Goal: Information Seeking & Learning: Learn about a topic

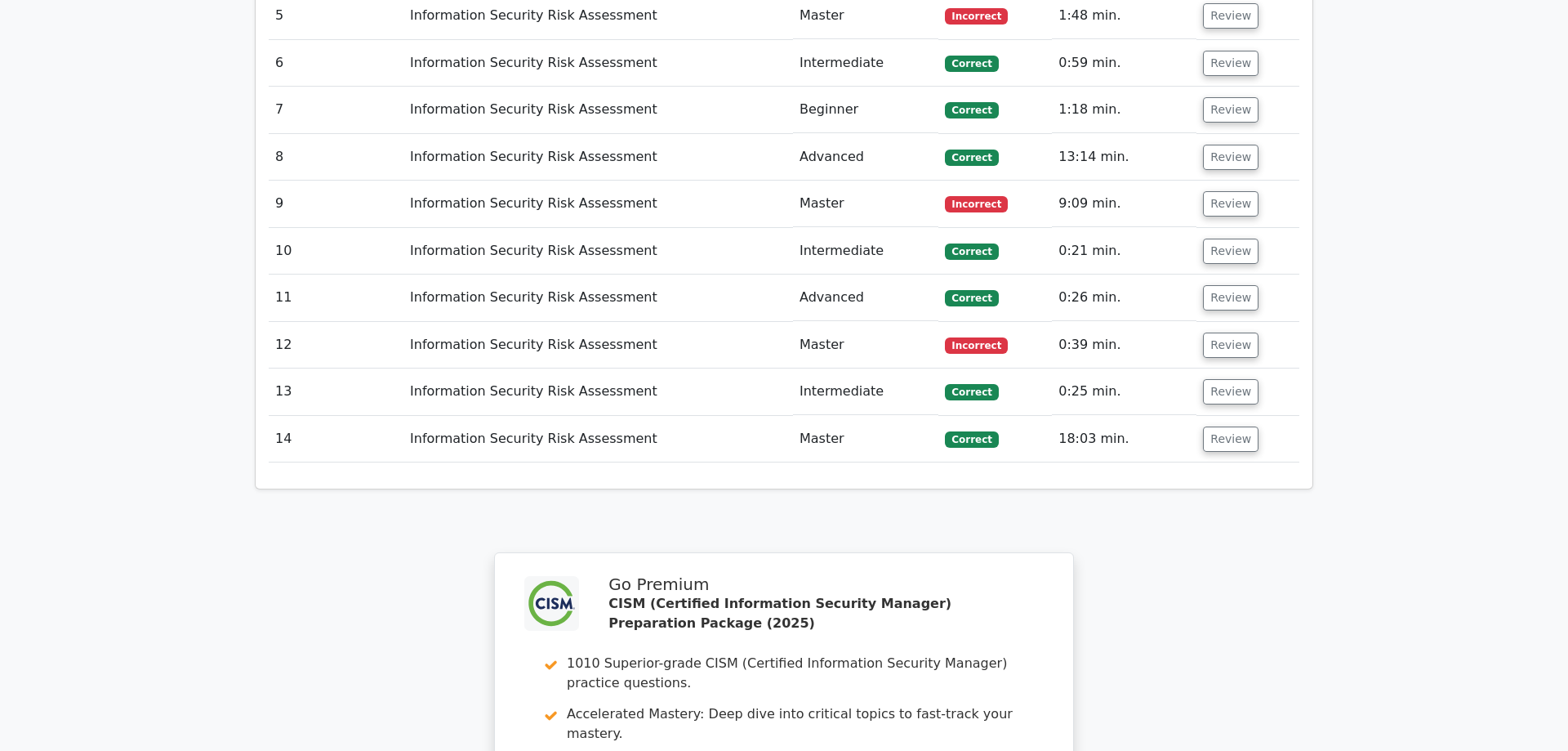
scroll to position [1917, 0]
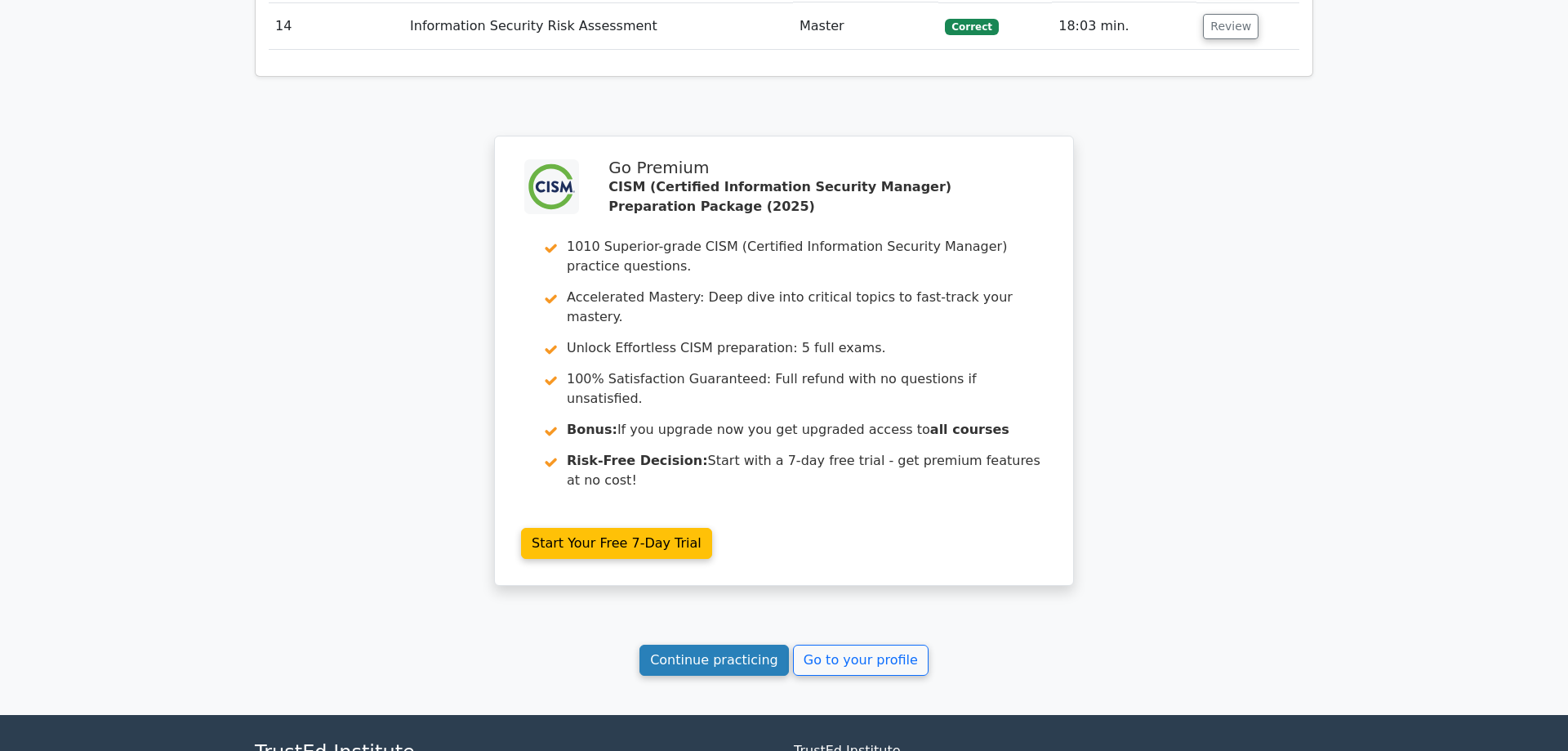
click at [728, 645] on link "Continue practicing" at bounding box center [714, 660] width 149 height 31
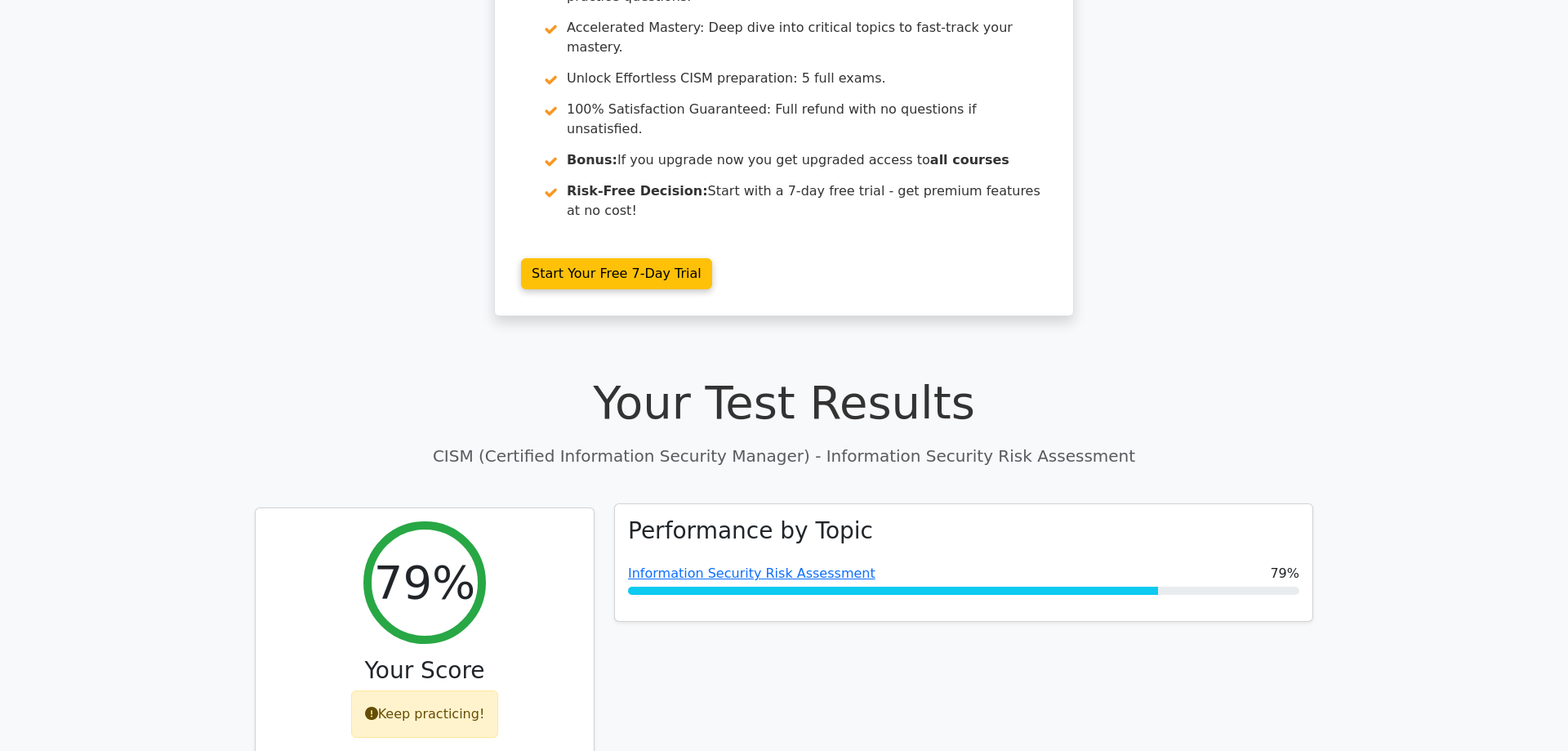
scroll to position [167, 0]
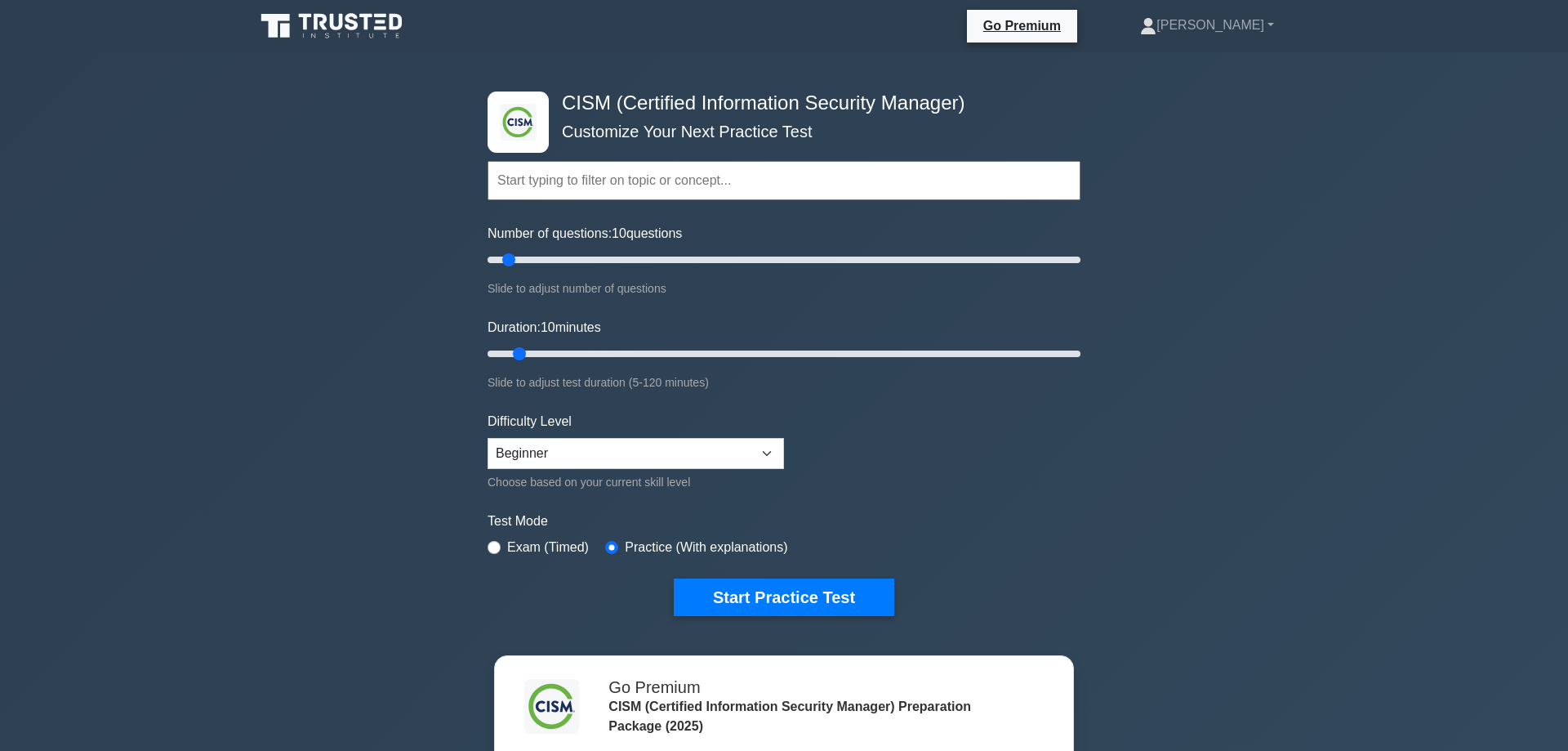
click at [323, 299] on div ".clsa-1{fill:#f6f7f8;}.clsa-2{fill:#6bb345;}.clsa-3{fill:#1d2e5c;} CISM (Certif…" at bounding box center [784, 550] width 1568 height 997
click at [271, 332] on div ".clsa-1{fill:#f6f7f8;}.clsa-2{fill:#6bb345;}.clsa-3{fill:#1d2e5c;} CISM (Certif…" at bounding box center [784, 550] width 1568 height 997
